Goal: Information Seeking & Learning: Check status

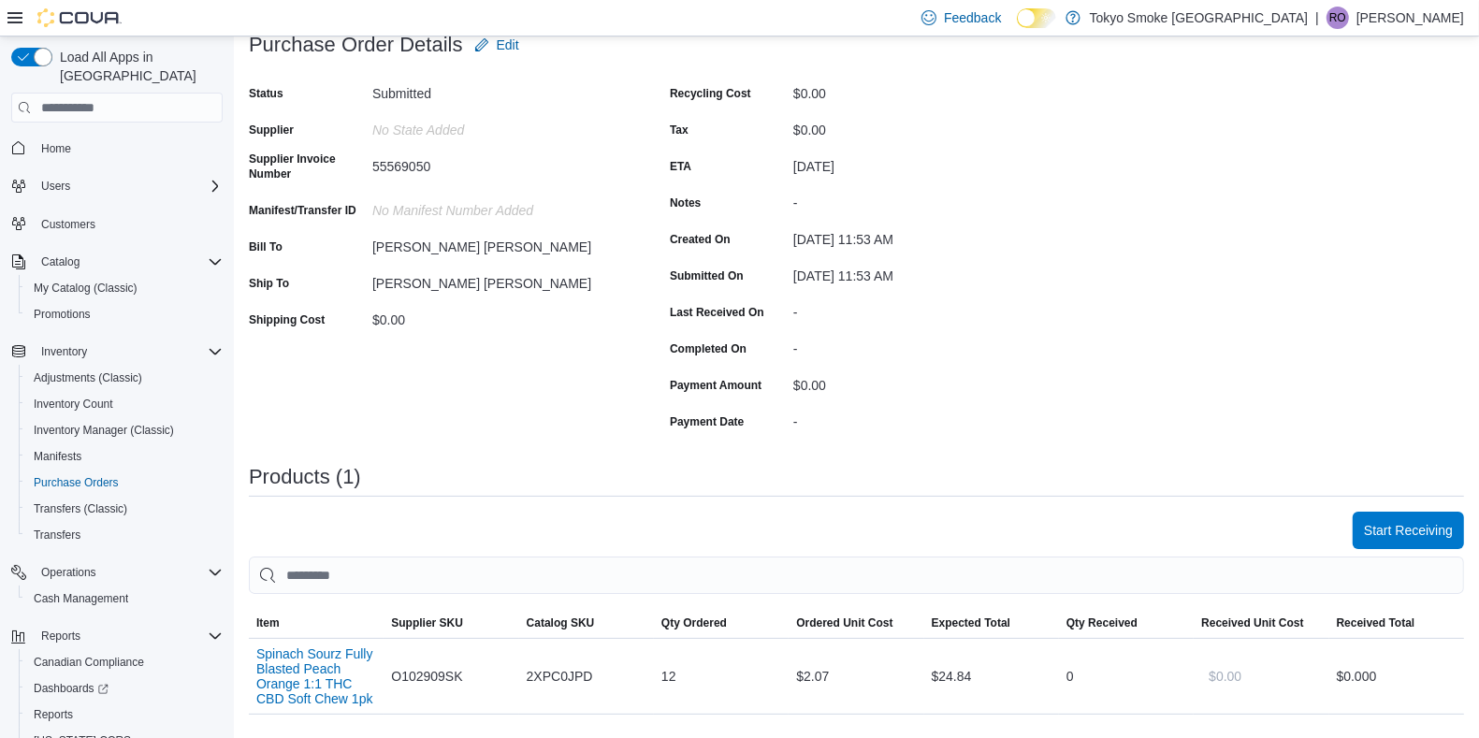
scroll to position [379, 0]
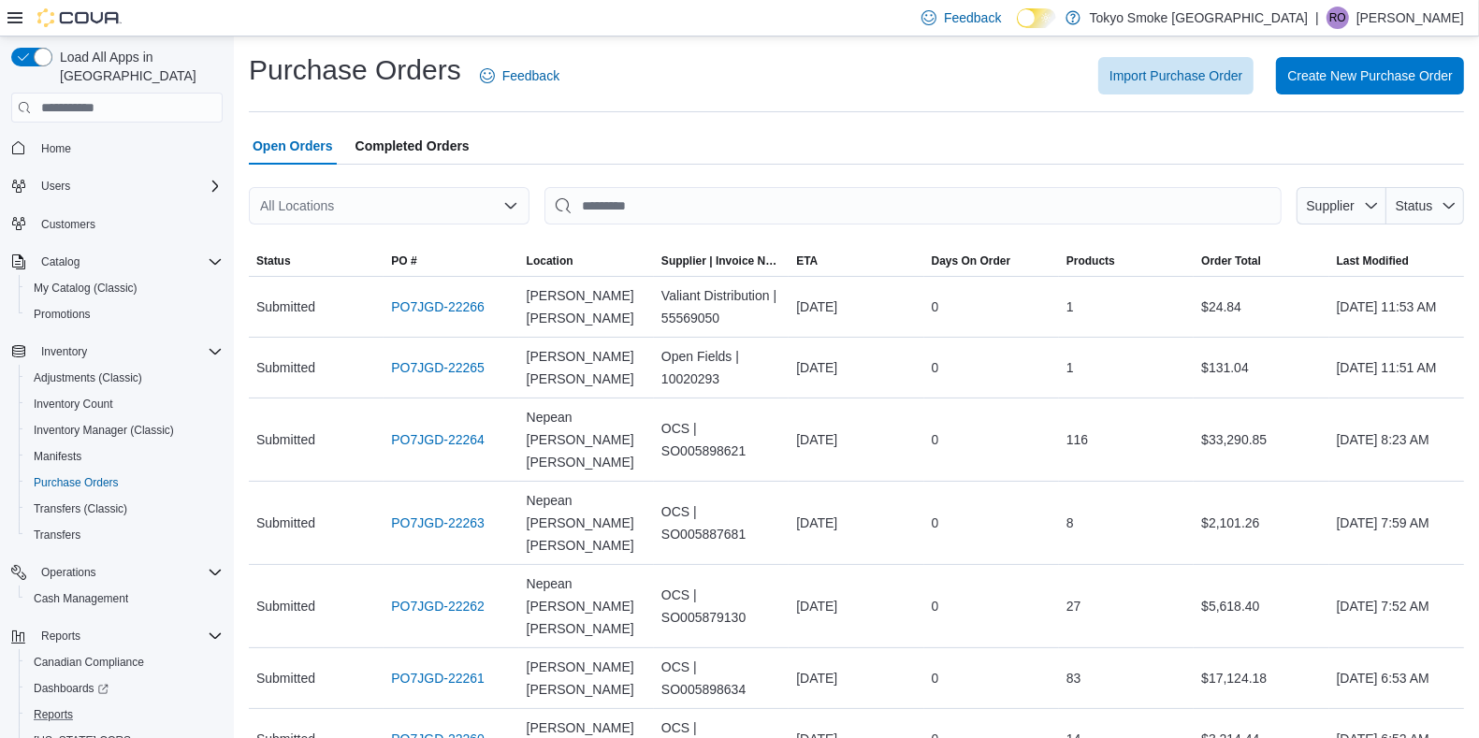
click at [112, 704] on div "Reports" at bounding box center [124, 715] width 196 height 22
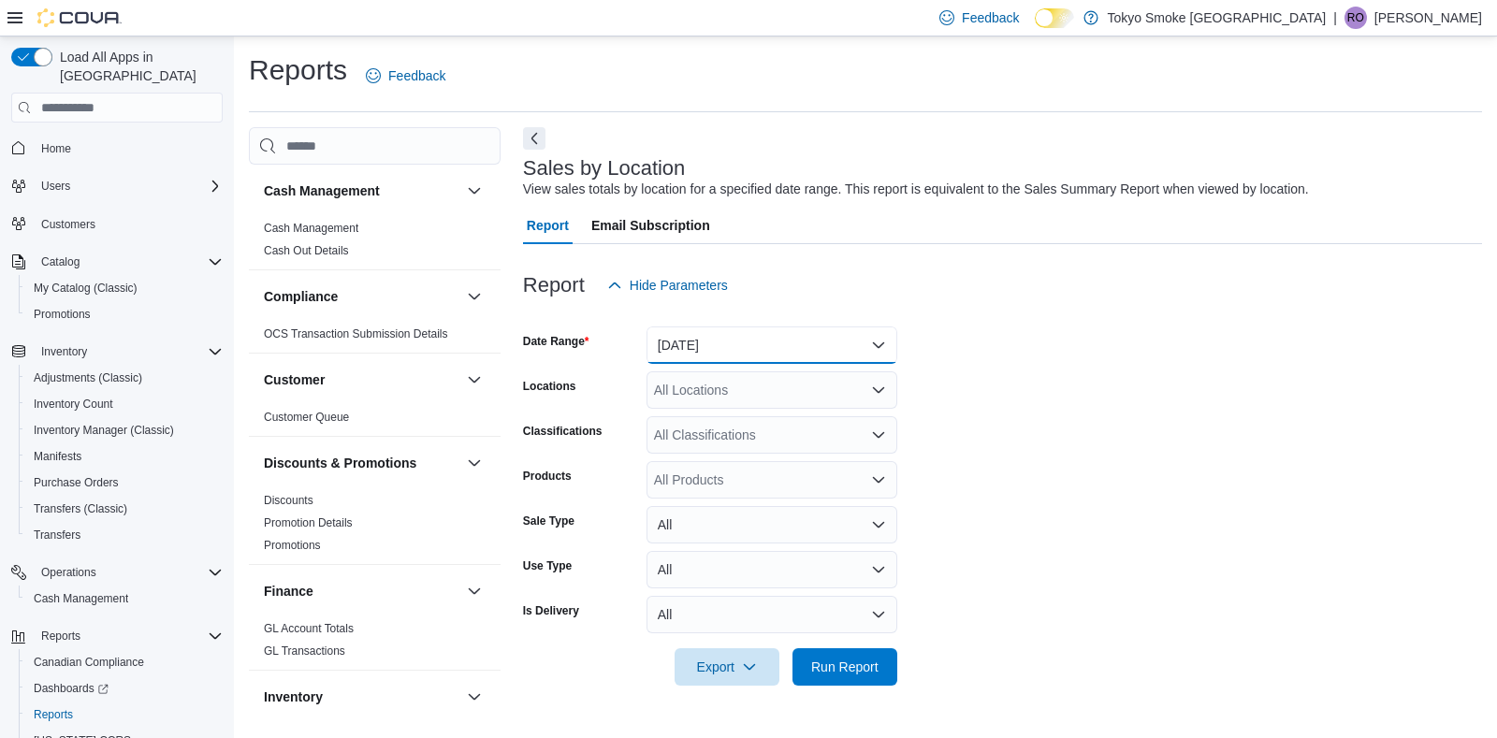
click at [735, 361] on button "[DATE]" at bounding box center [771, 345] width 251 height 37
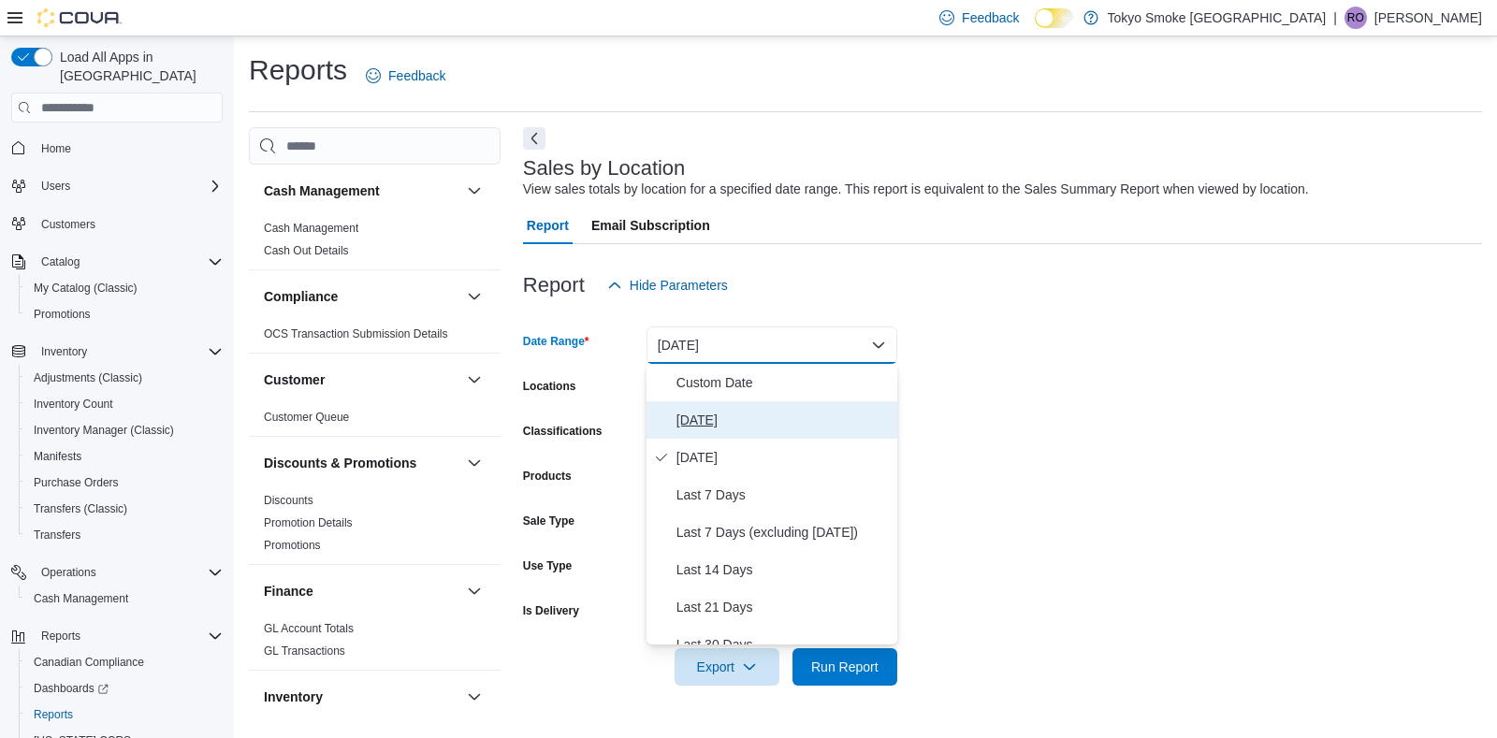
click at [750, 409] on span "[DATE]" at bounding box center [782, 420] width 213 height 22
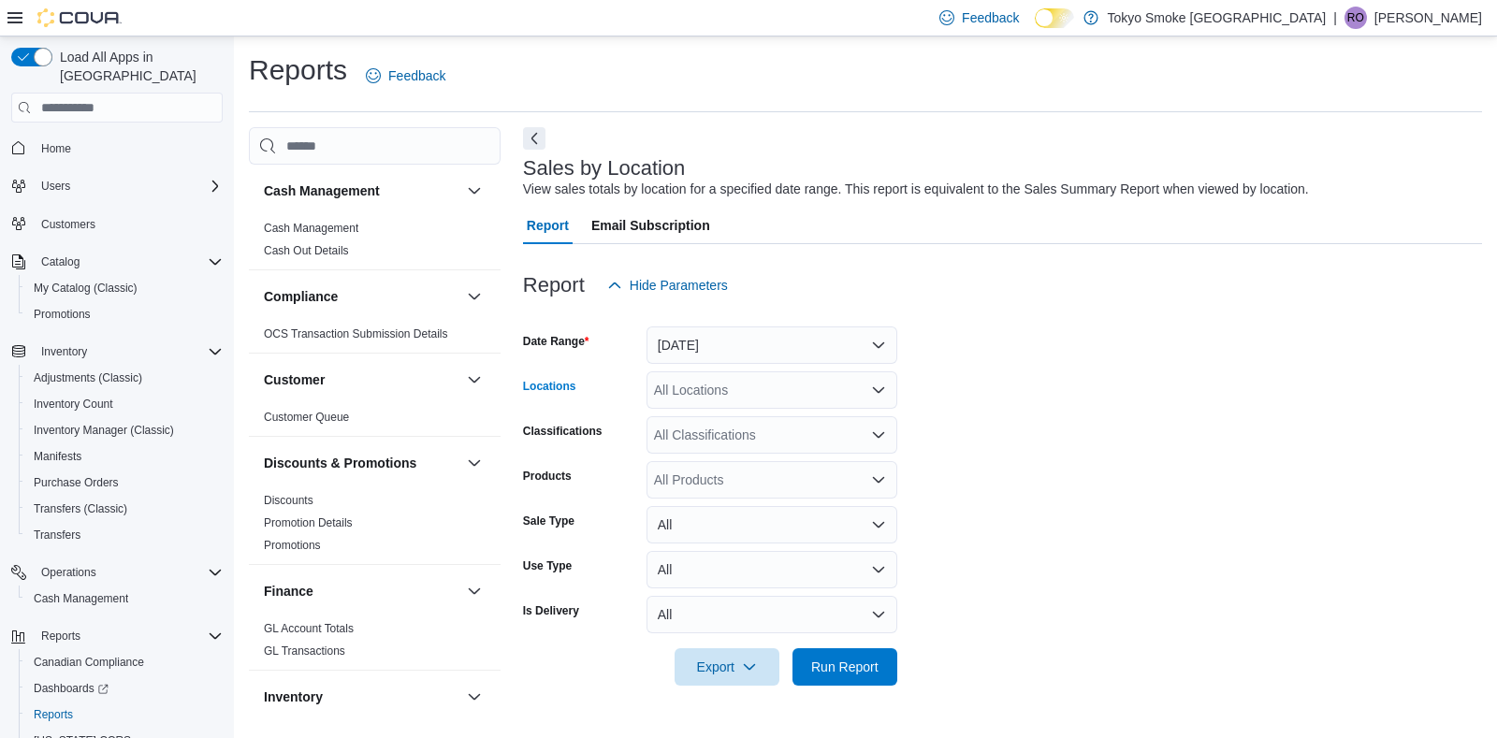
click at [745, 379] on div "All Locations" at bounding box center [771, 389] width 251 height 37
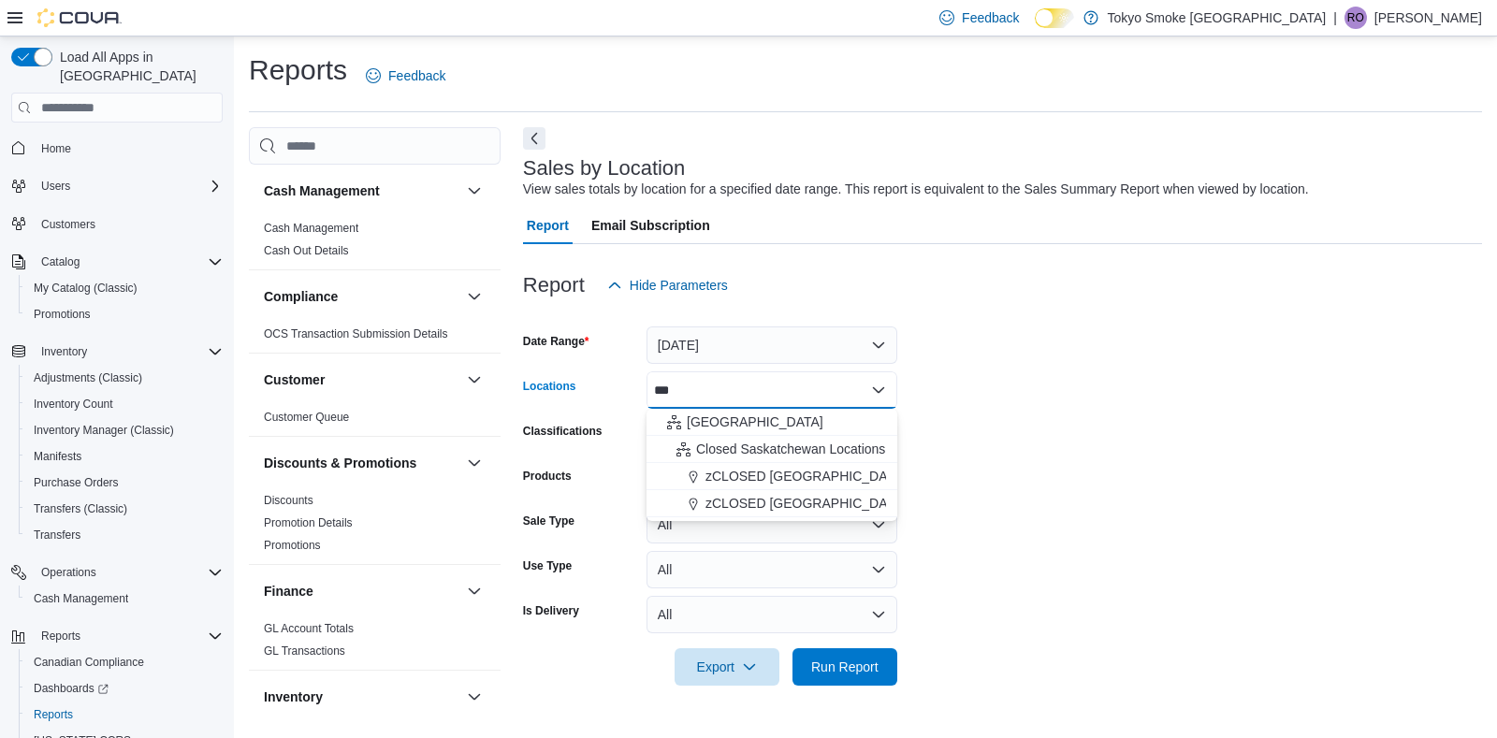
type input "***"
click at [766, 423] on span "[GEOGRAPHIC_DATA]" at bounding box center [755, 422] width 137 height 19
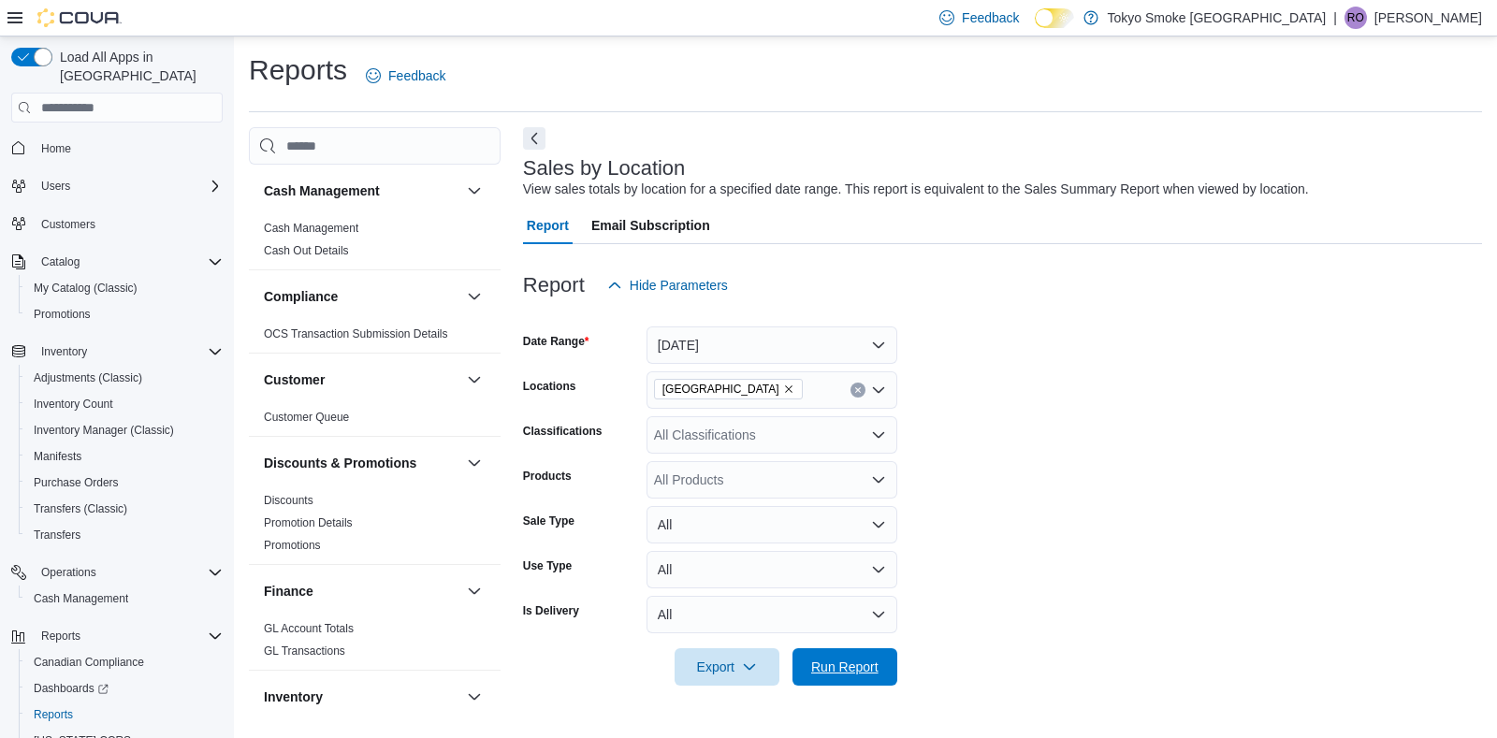
click at [866, 675] on span "Run Report" at bounding box center [844, 667] width 67 height 19
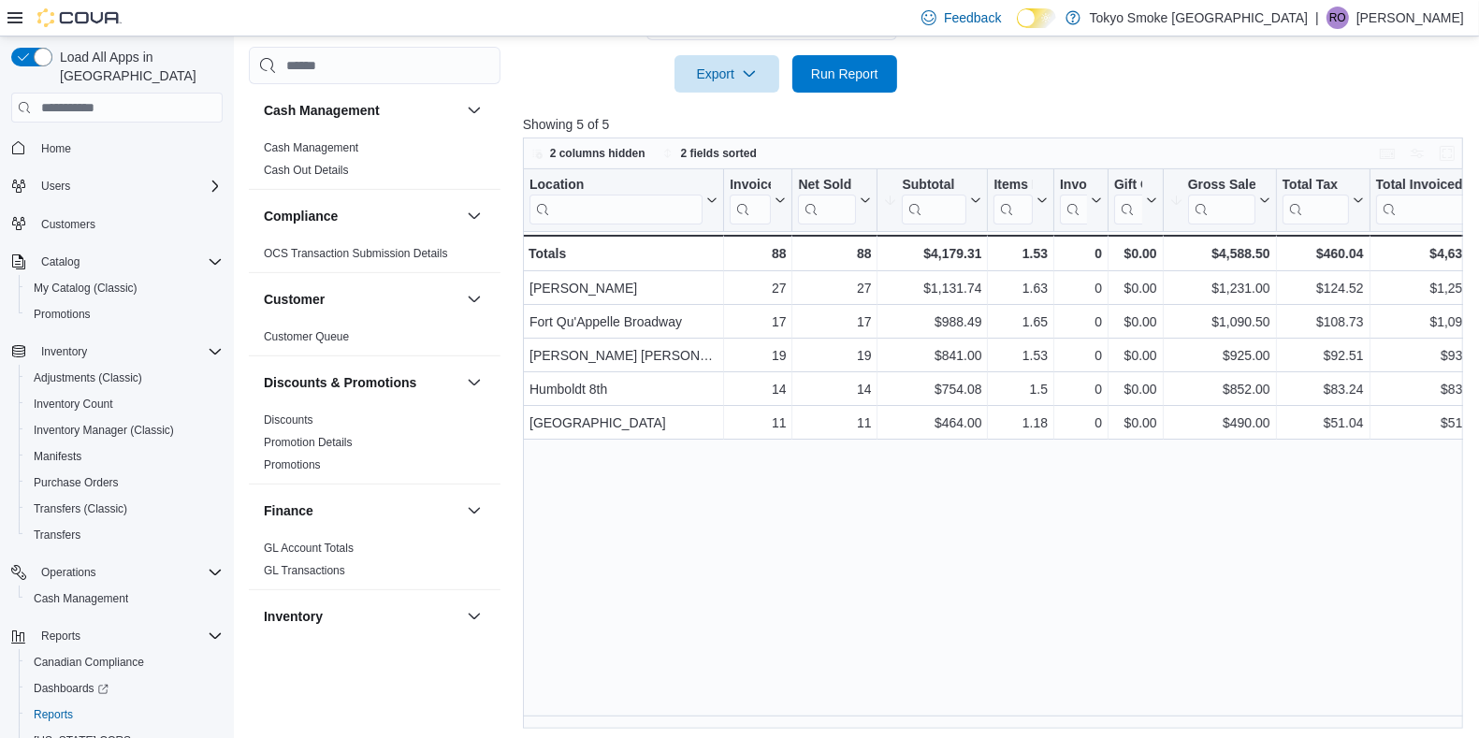
scroll to position [598, 0]
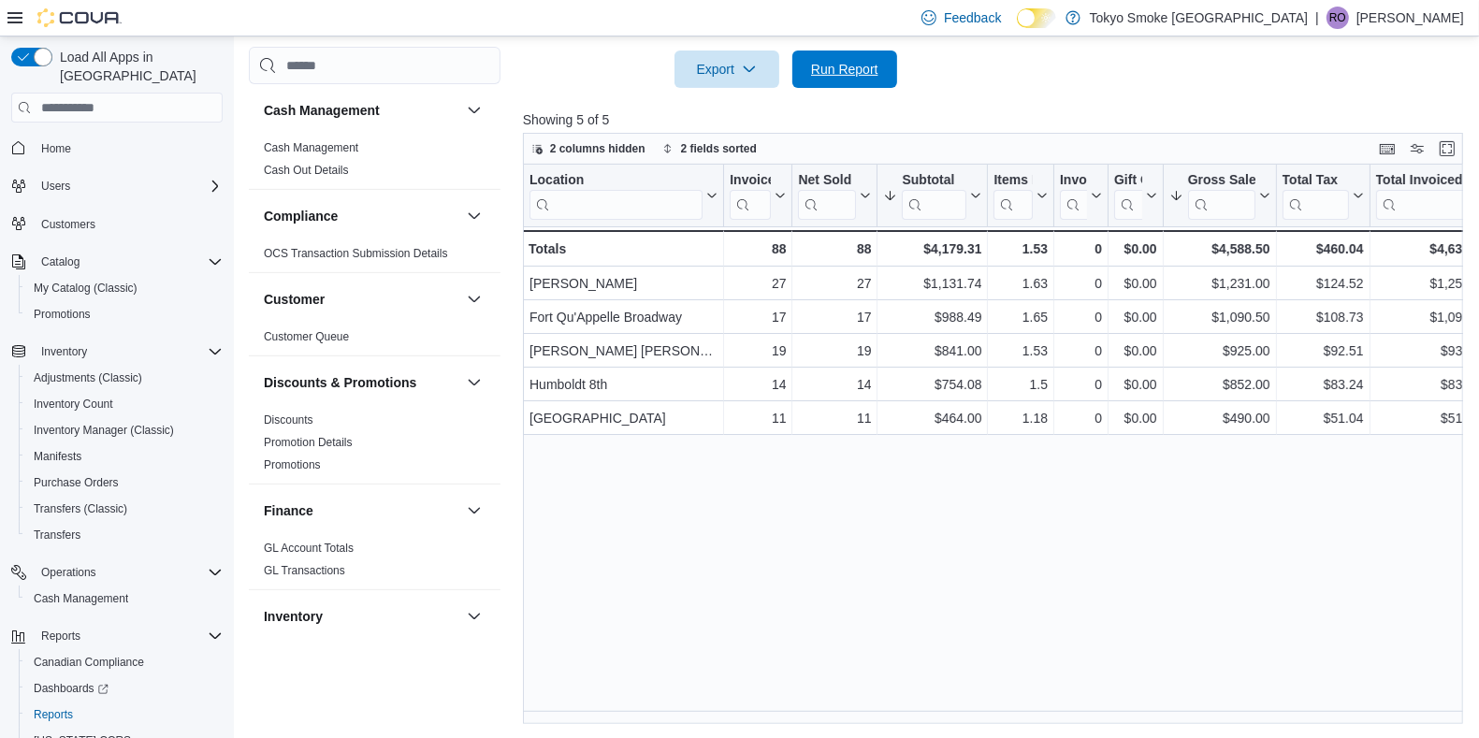
click at [849, 70] on span "Run Report" at bounding box center [844, 69] width 67 height 19
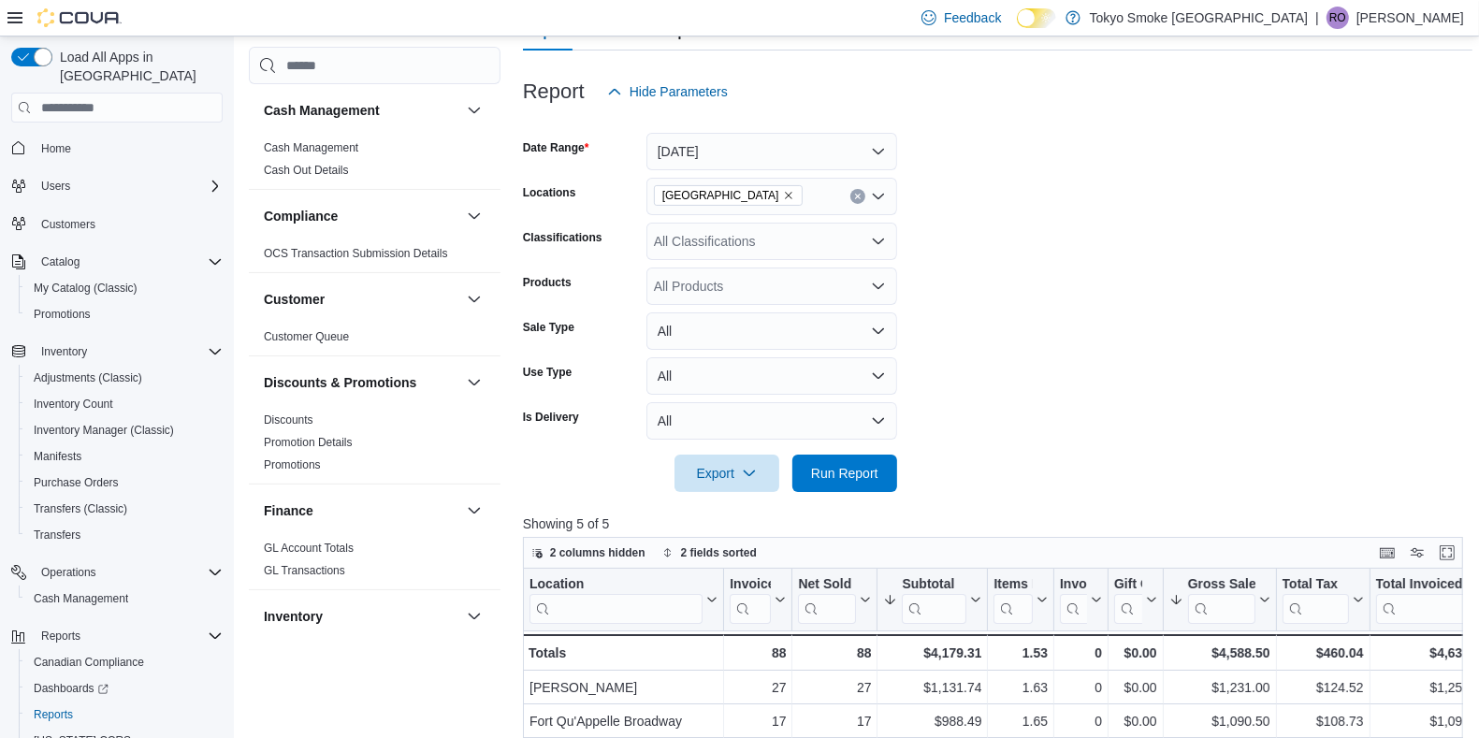
scroll to position [0, 0]
